Goal: Browse casually

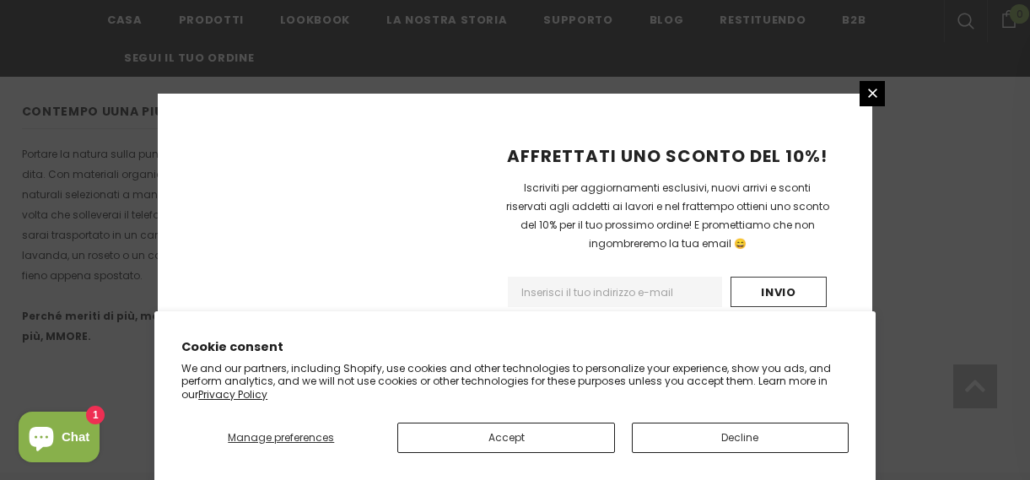
scroll to position [1283, 0]
